Goal: Task Accomplishment & Management: Use online tool/utility

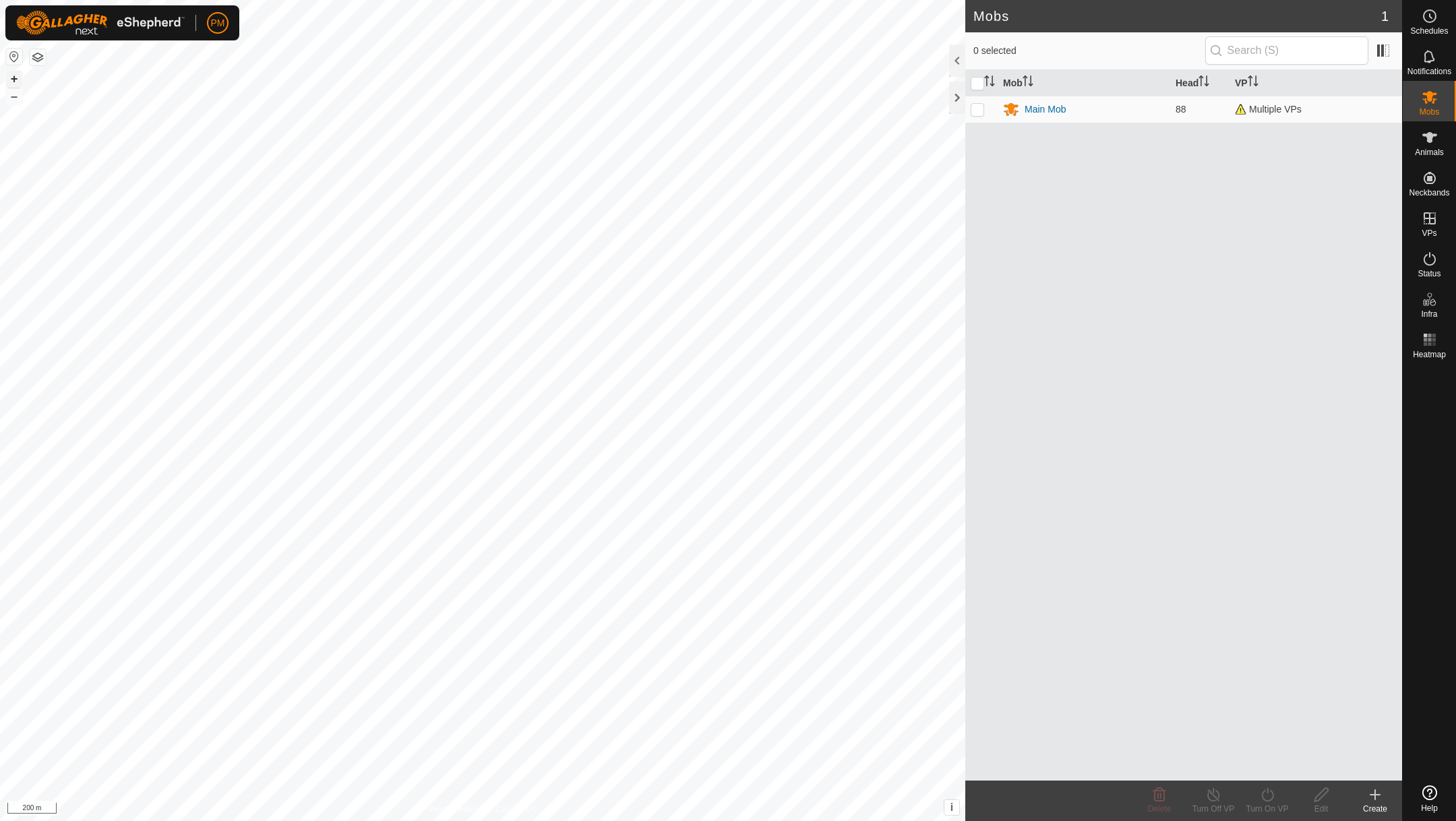
click at [15, 80] on button "+" at bounding box center [14, 79] width 16 height 16
click at [13, 76] on button "+" at bounding box center [14, 79] width 16 height 16
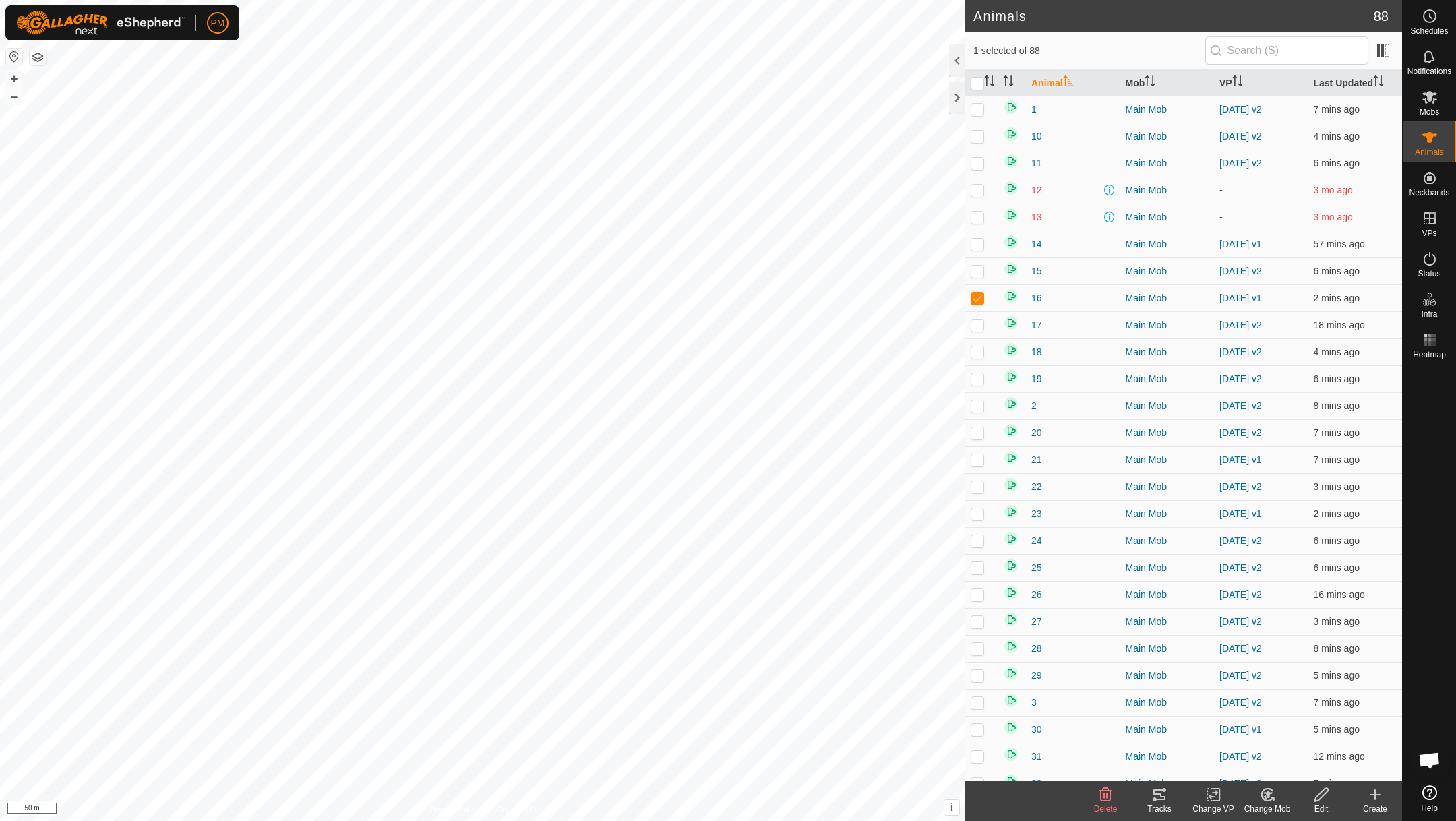
click at [1156, 792] on icon at bounding box center [1159, 794] width 16 height 16
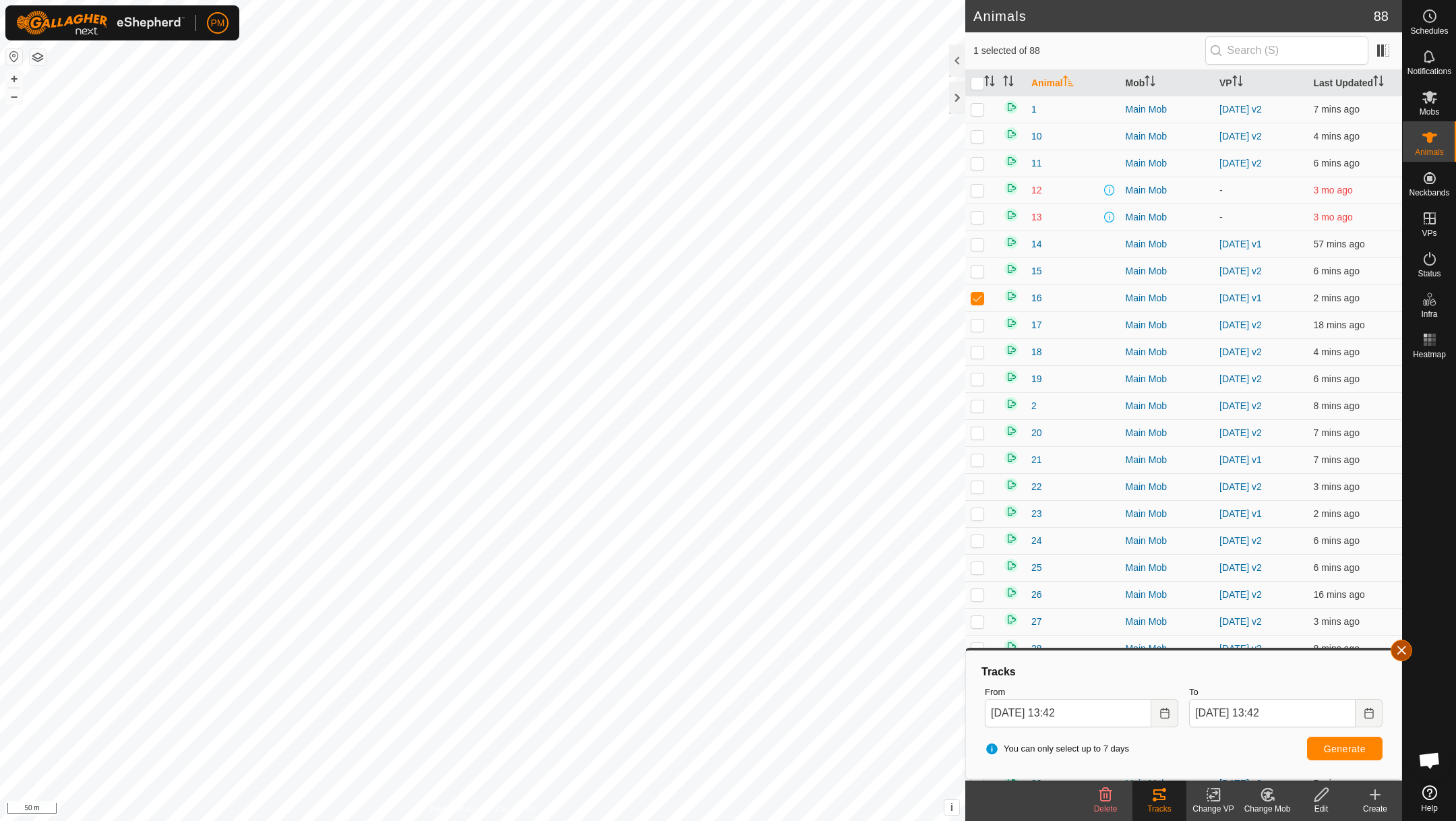
click at [1398, 650] on button "button" at bounding box center [1401, 651] width 22 height 22
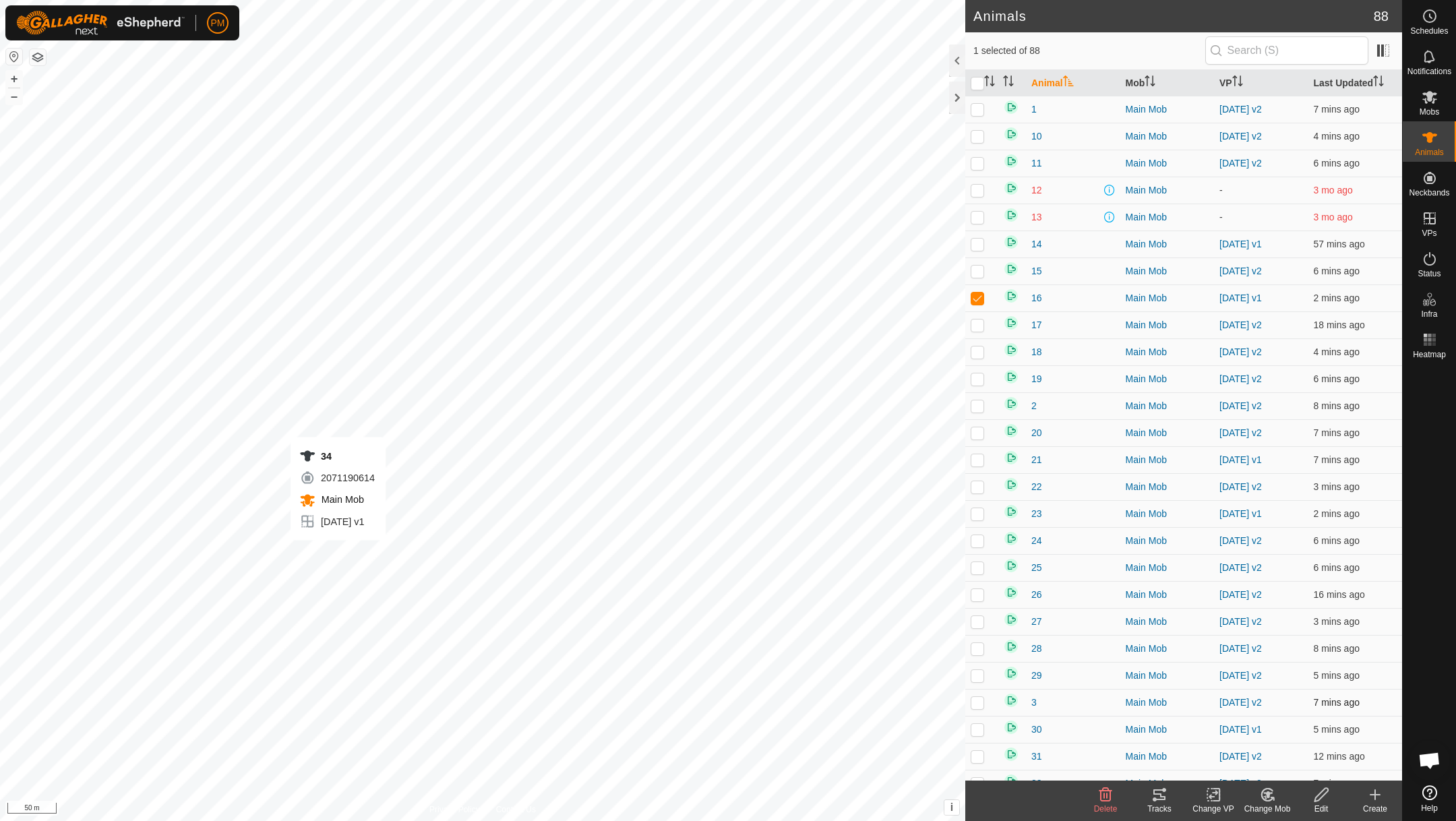
checkbox input "false"
checkbox input "true"
click at [1161, 796] on icon at bounding box center [1159, 794] width 12 height 11
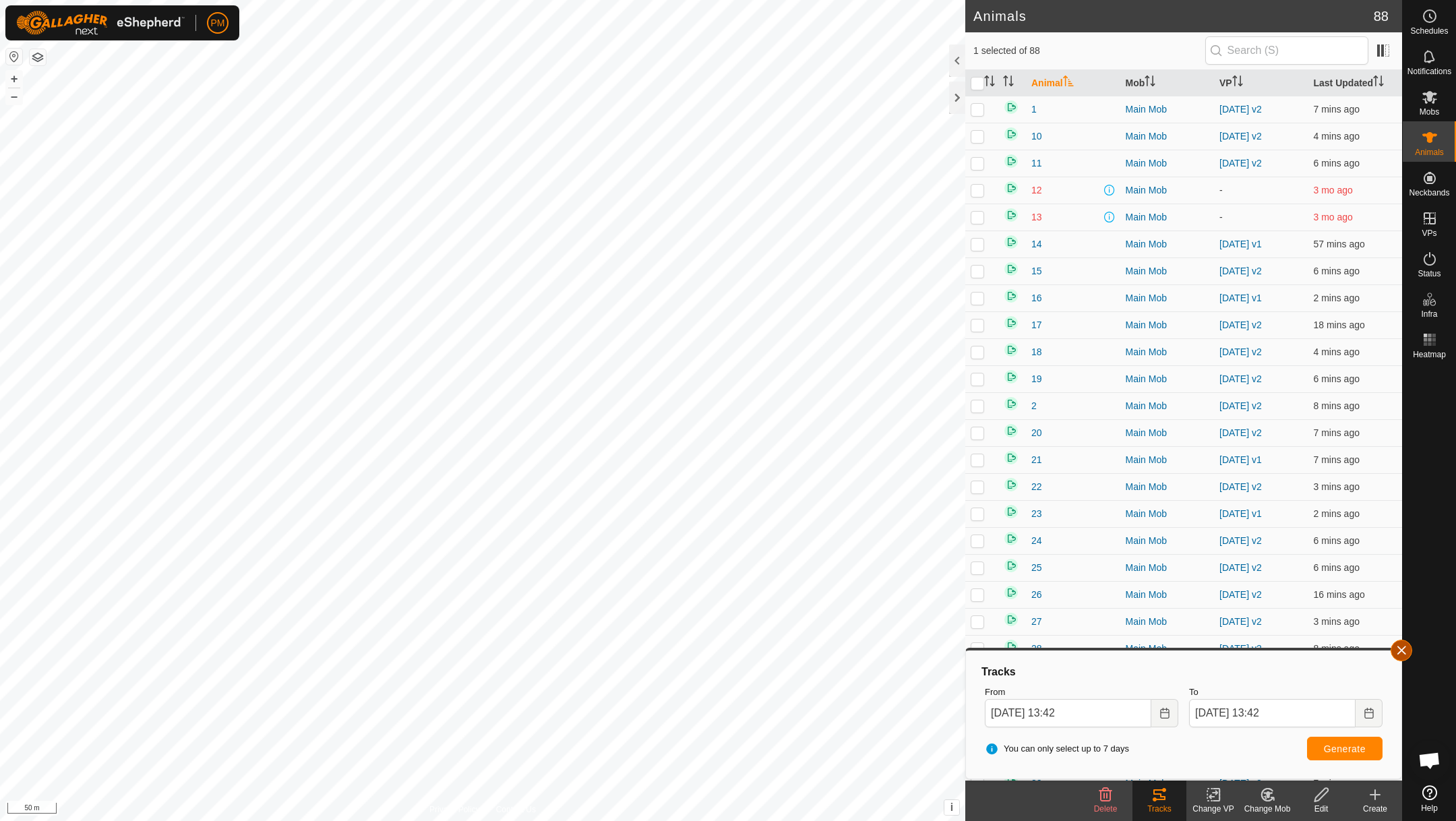
click at [1401, 646] on button "button" at bounding box center [1401, 651] width 22 height 22
